Goal: Find specific page/section: Find specific page/section

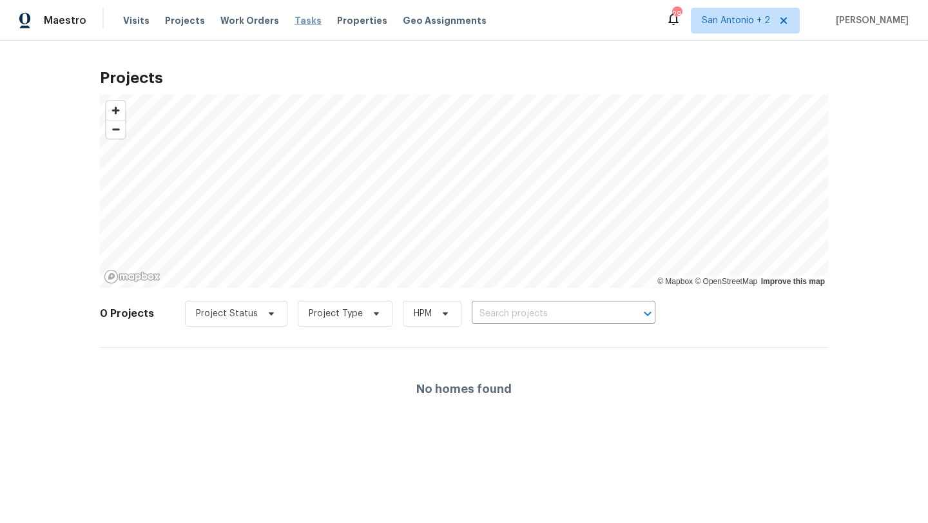
click at [295, 22] on span "Tasks" at bounding box center [308, 20] width 27 height 9
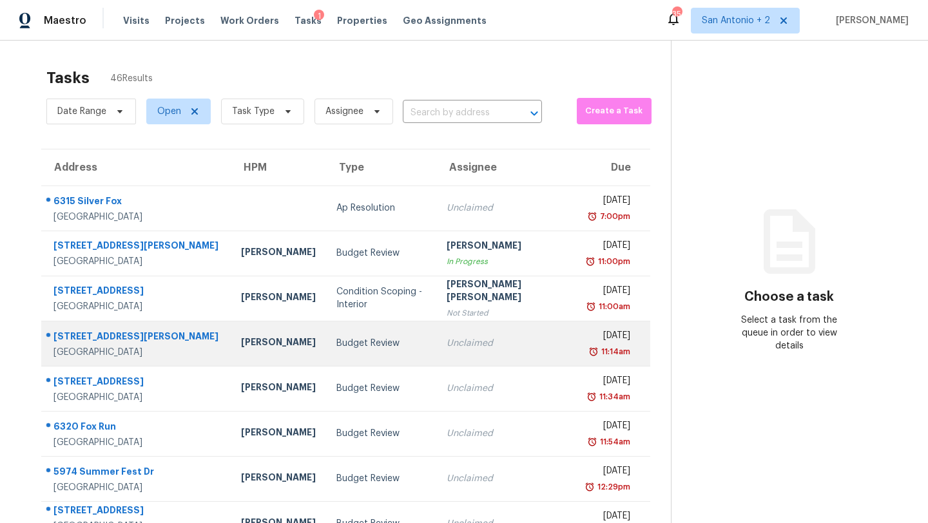
click at [336, 337] on div "Budget Review" at bounding box center [381, 343] width 90 height 13
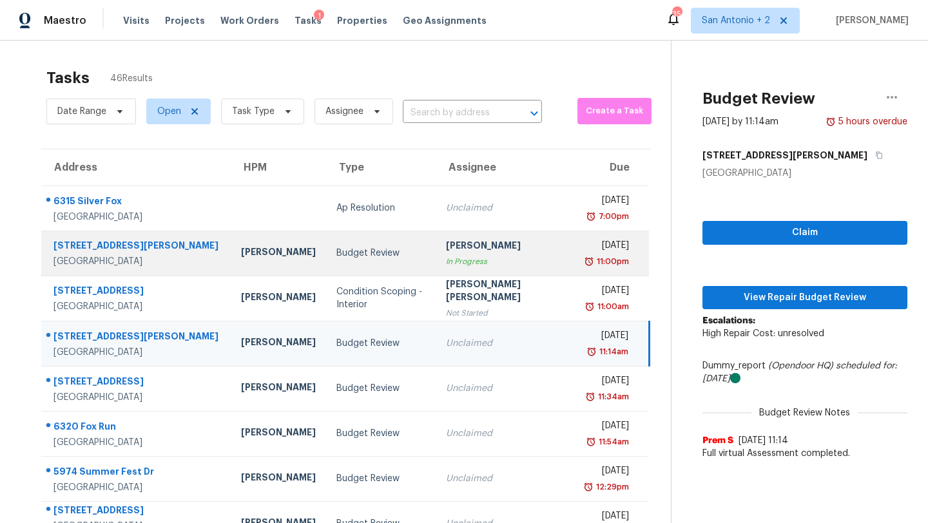
click at [348, 257] on div "Budget Review" at bounding box center [381, 253] width 90 height 13
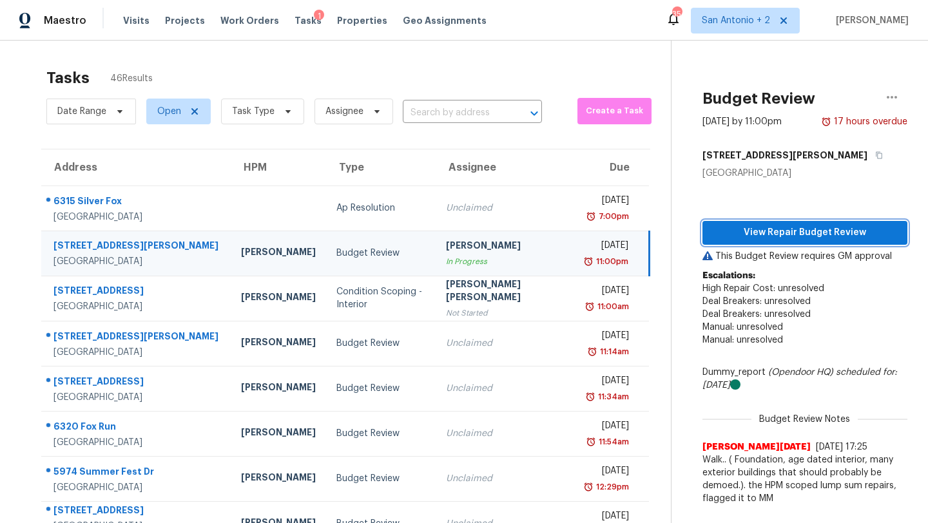
click at [713, 238] on span "View Repair Budget Review" at bounding box center [805, 233] width 184 height 16
click at [176, 21] on span "Projects" at bounding box center [185, 20] width 40 height 13
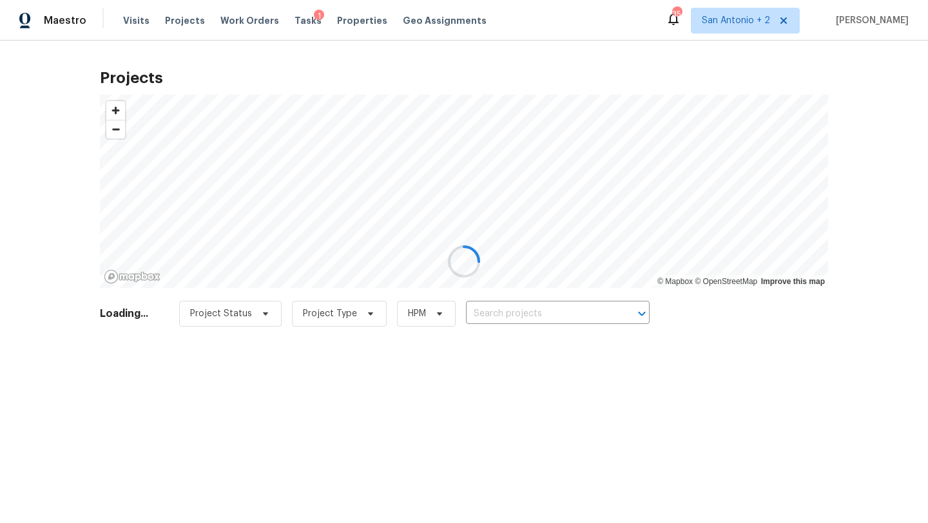
click at [536, 311] on div at bounding box center [464, 261] width 928 height 523
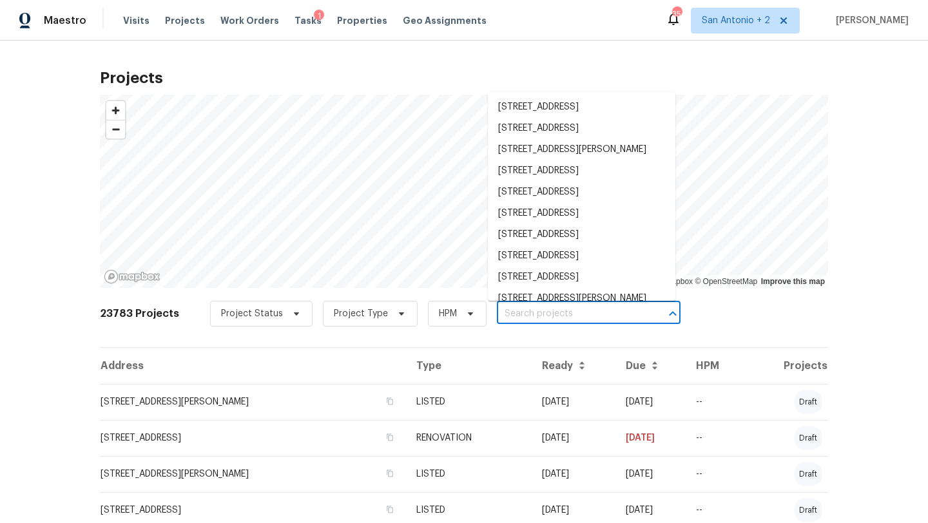
click at [548, 315] on input "text" at bounding box center [571, 314] width 148 height 20
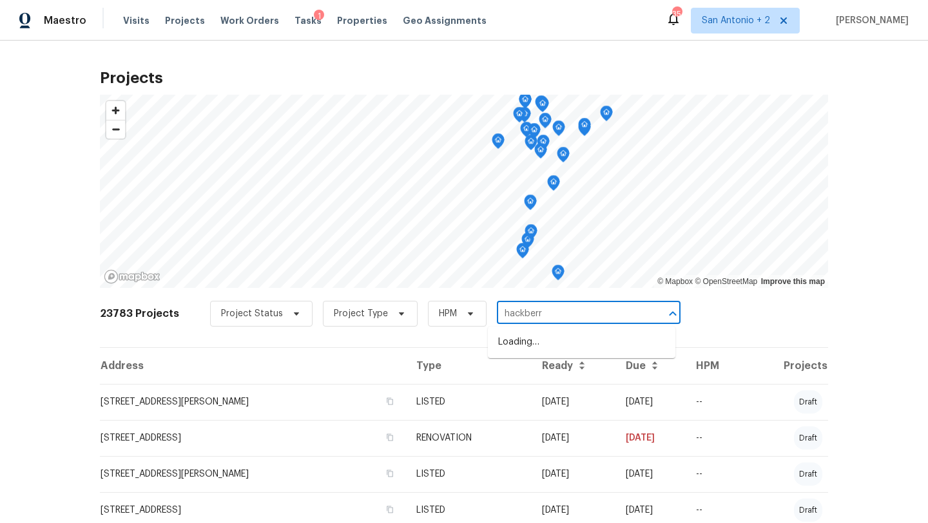
type input "hackberry"
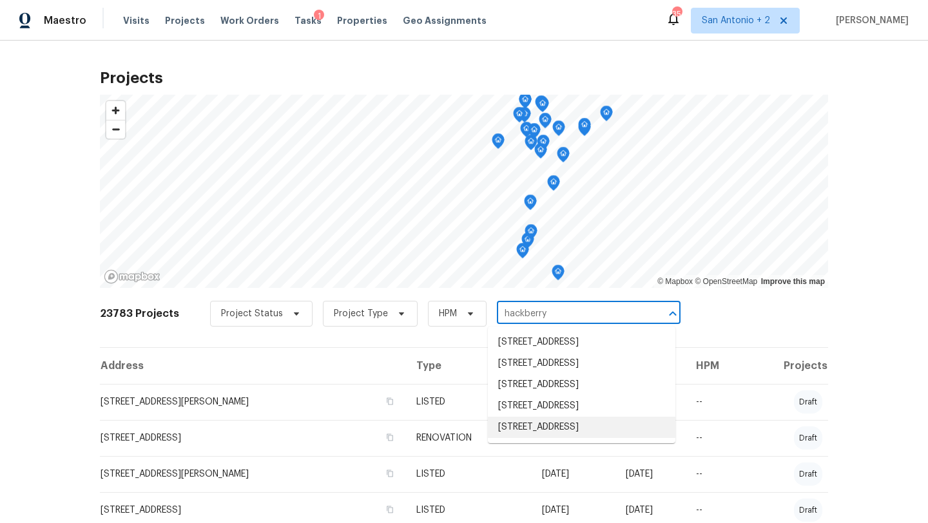
click at [544, 438] on li "503 Hackberry St, Lockhart, TX 78644" at bounding box center [582, 427] width 188 height 21
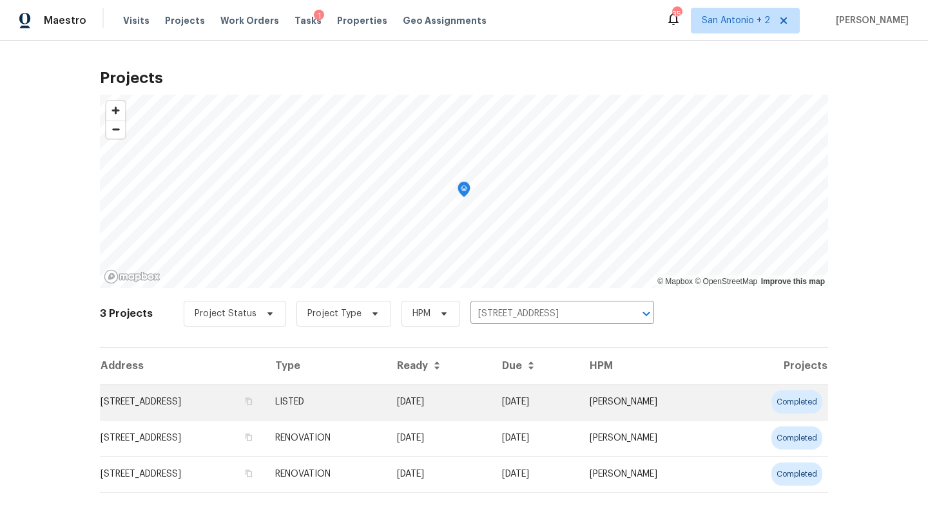
click at [163, 405] on td "503 Hackberry St, Lockhart, TX 78644" at bounding box center [182, 402] width 165 height 36
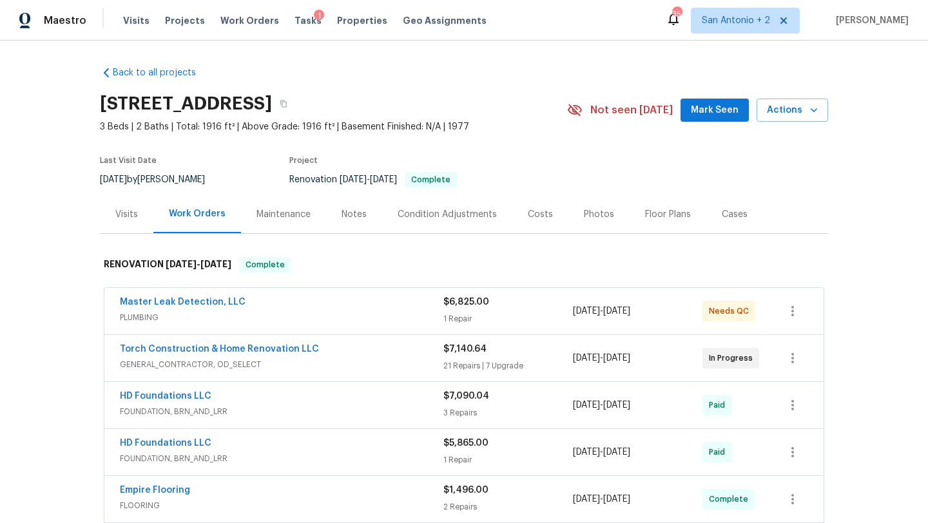
click at [726, 111] on span "Mark Seen" at bounding box center [715, 110] width 48 height 16
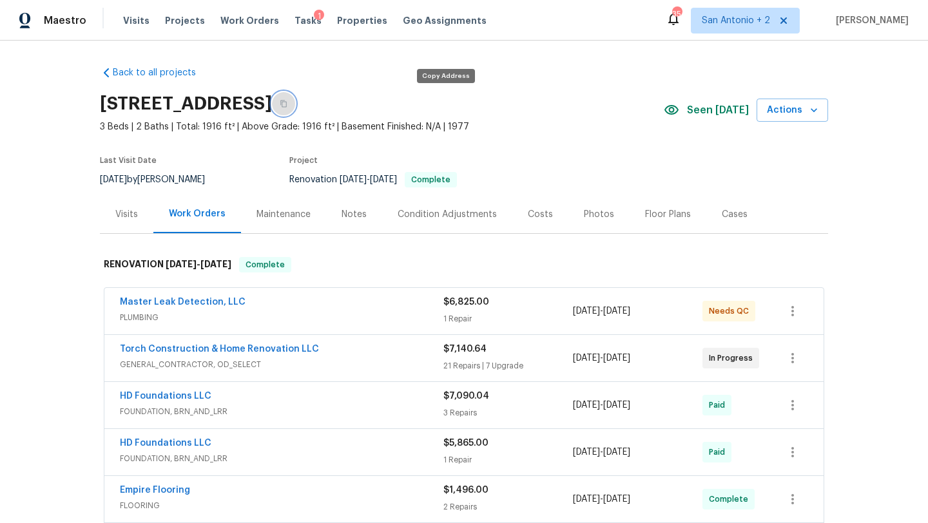
click at [287, 101] on icon "button" at bounding box center [284, 104] width 8 height 8
